Goal: Information Seeking & Learning: Learn about a topic

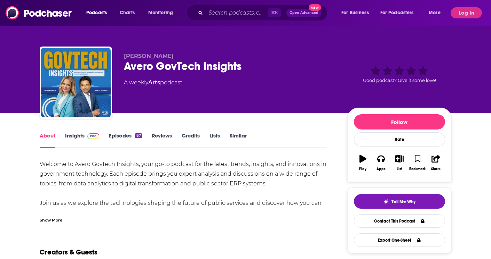
click at [74, 136] on link "Insights" at bounding box center [82, 140] width 34 height 16
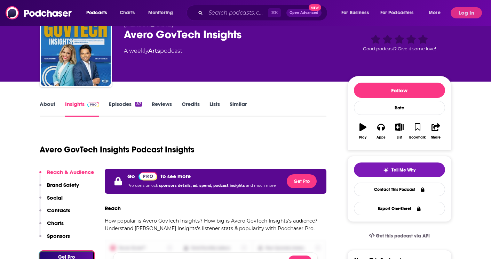
scroll to position [32, 0]
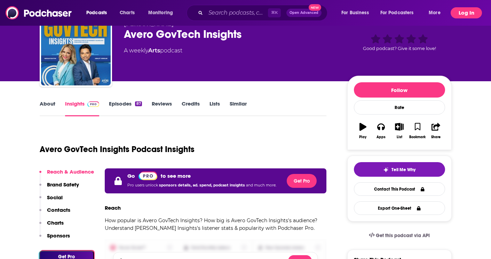
click at [463, 13] on button "Log In" at bounding box center [465, 12] width 31 height 11
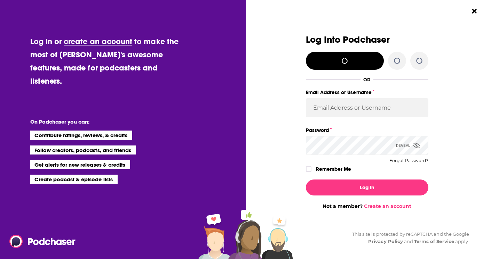
scroll to position [0, 0]
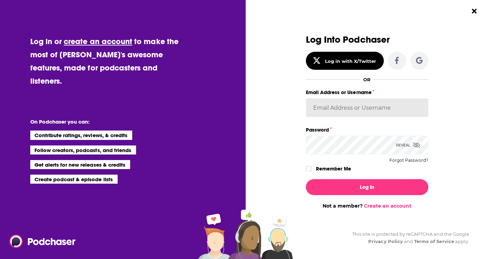
type input "khanusik"
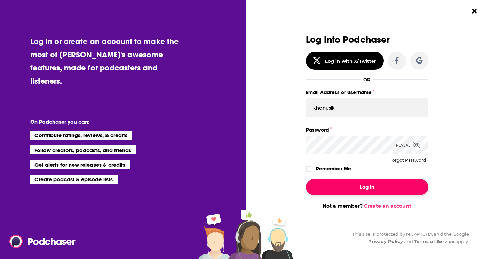
click at [342, 183] on button "Log In" at bounding box center [367, 187] width 122 height 16
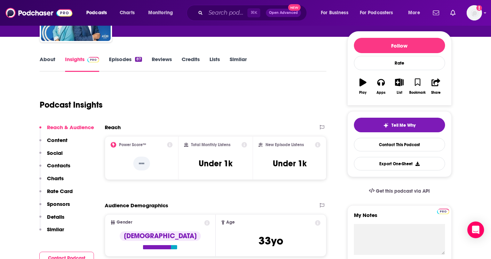
scroll to position [53, 0]
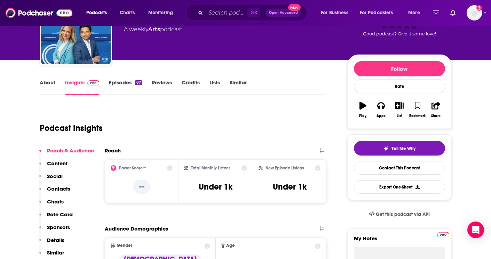
click at [120, 81] on link "Episodes 87" at bounding box center [125, 87] width 33 height 16
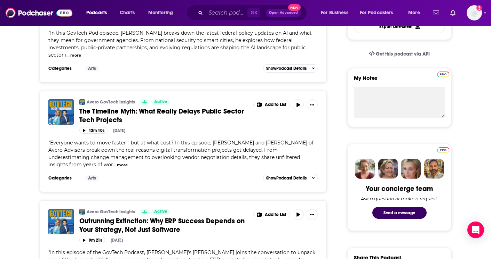
scroll to position [404, 0]
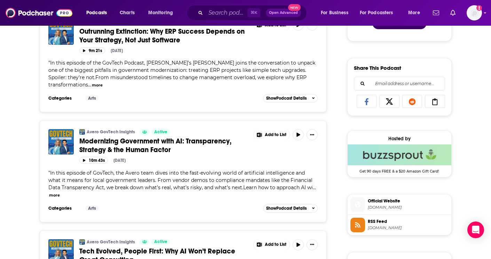
click at [386, 202] on span "Official Website" at bounding box center [408, 201] width 81 height 6
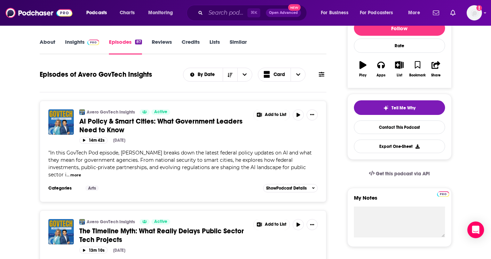
scroll to position [104, 0]
